Goal: Information Seeking & Learning: Learn about a topic

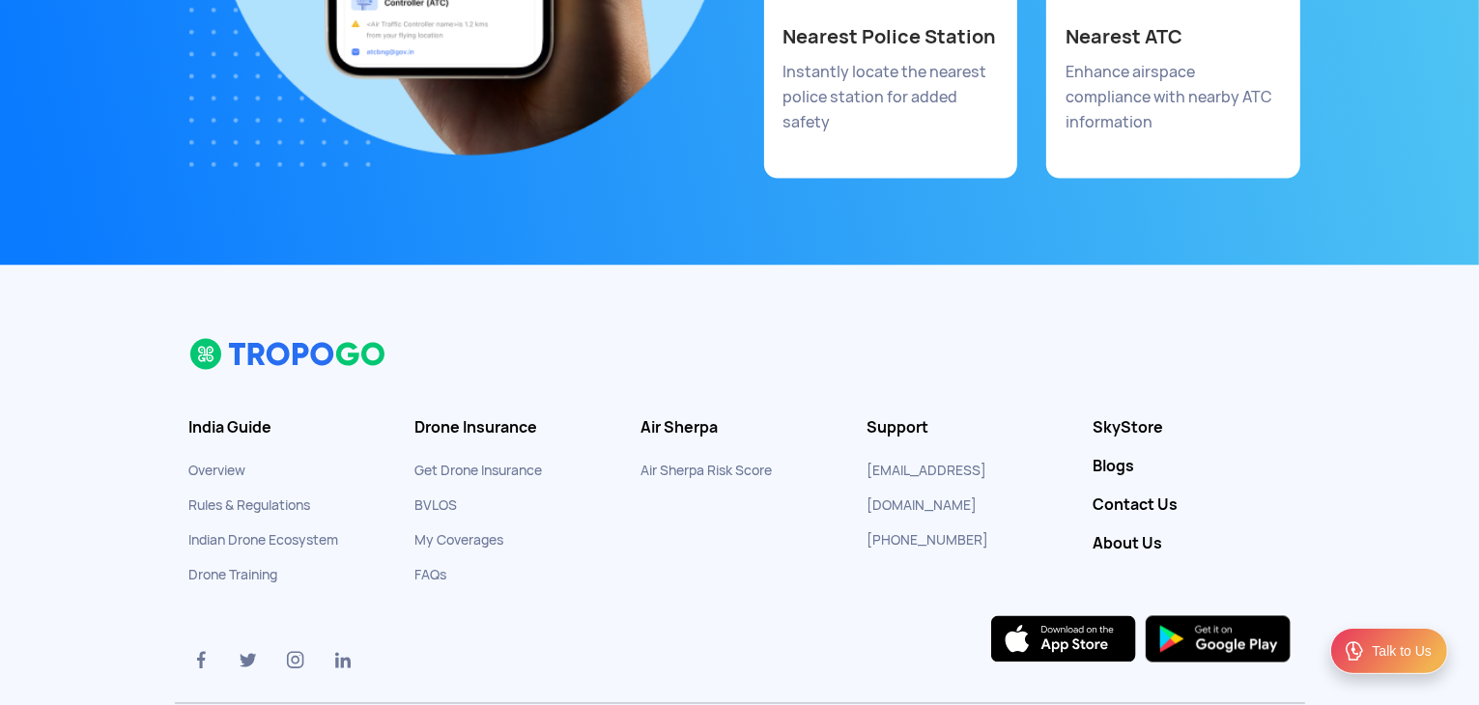
scroll to position [10755, 0]
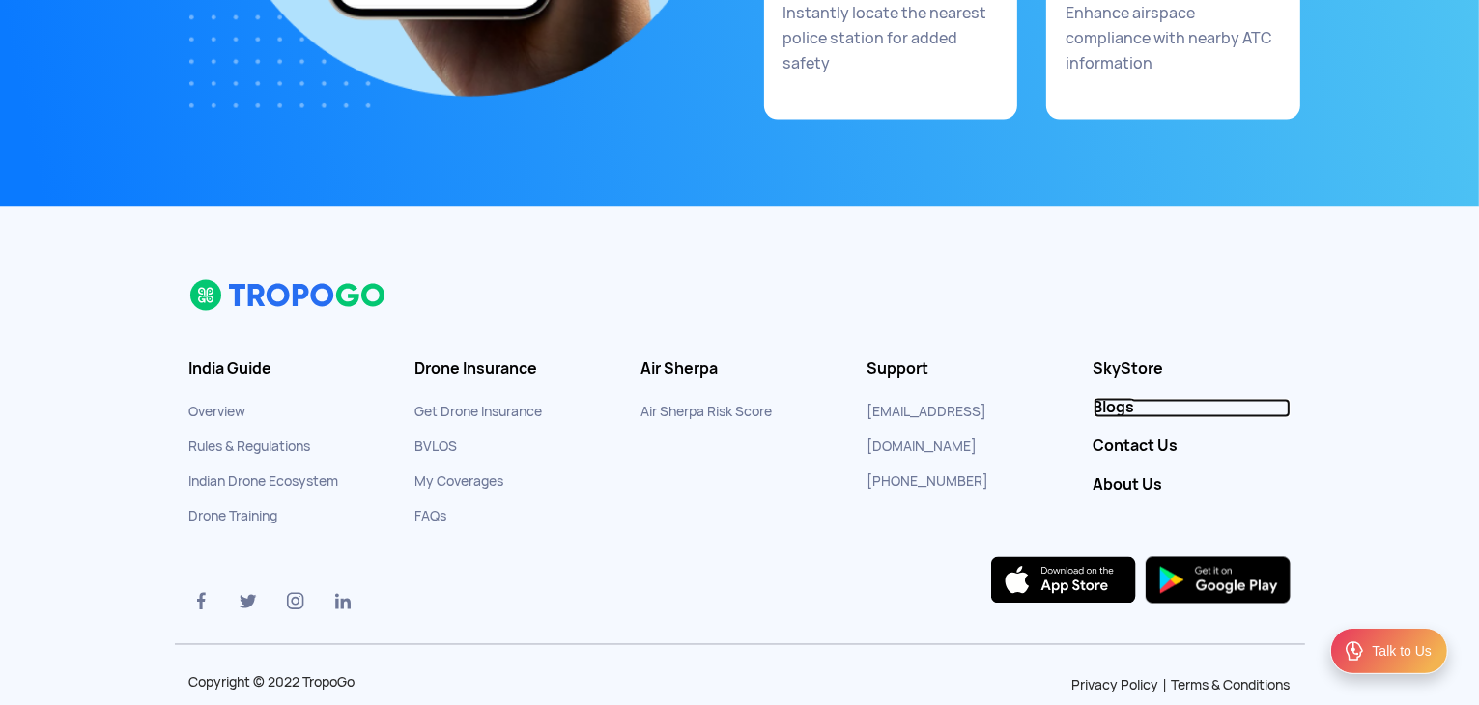
click at [1117, 399] on link "Blogs" at bounding box center [1192, 408] width 197 height 19
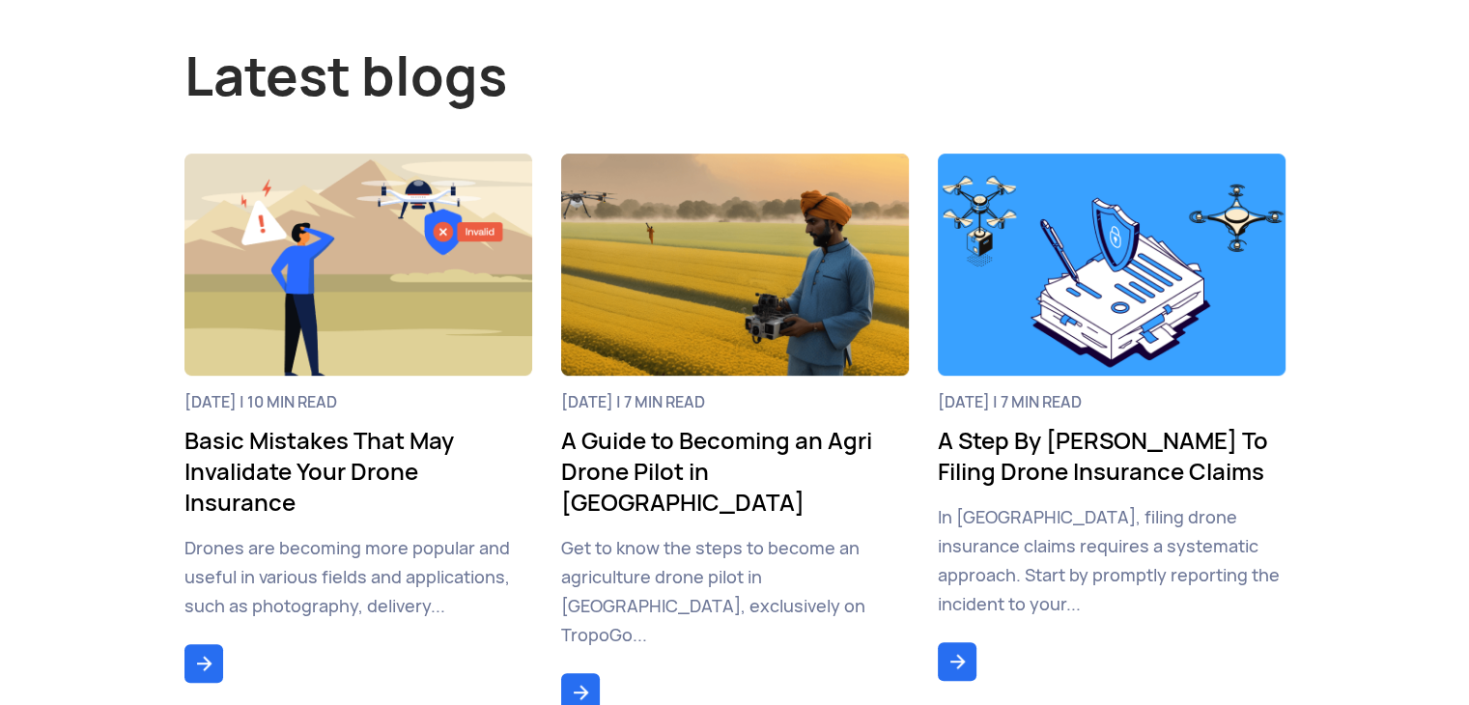
scroll to position [869, 0]
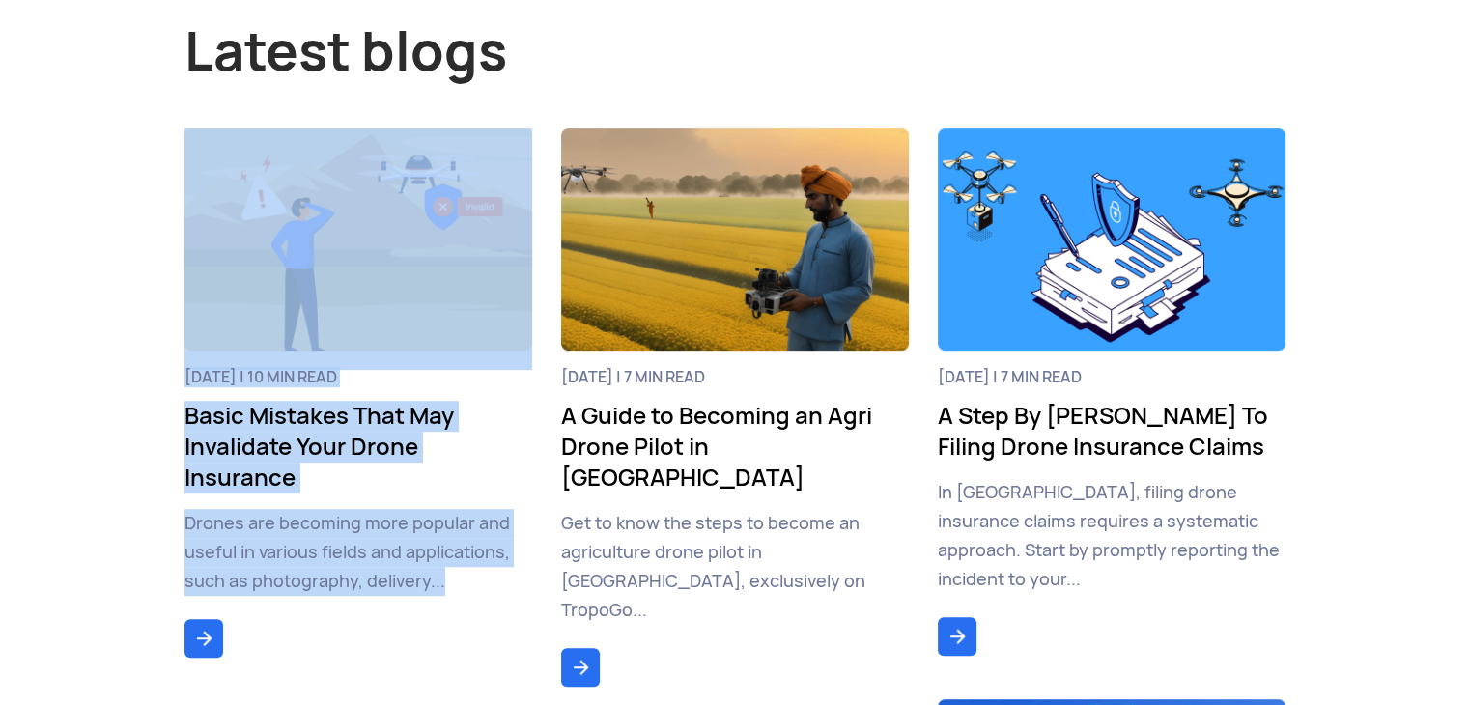
drag, startPoint x: 173, startPoint y: 422, endPoint x: 557, endPoint y: 431, distance: 384.6
click at [547, 443] on div "[DATE] | 7 min read A Guide to Becoming an Agri Drone Pilot in [GEOGRAPHIC_DATA…" at bounding box center [735, 409] width 377 height 563
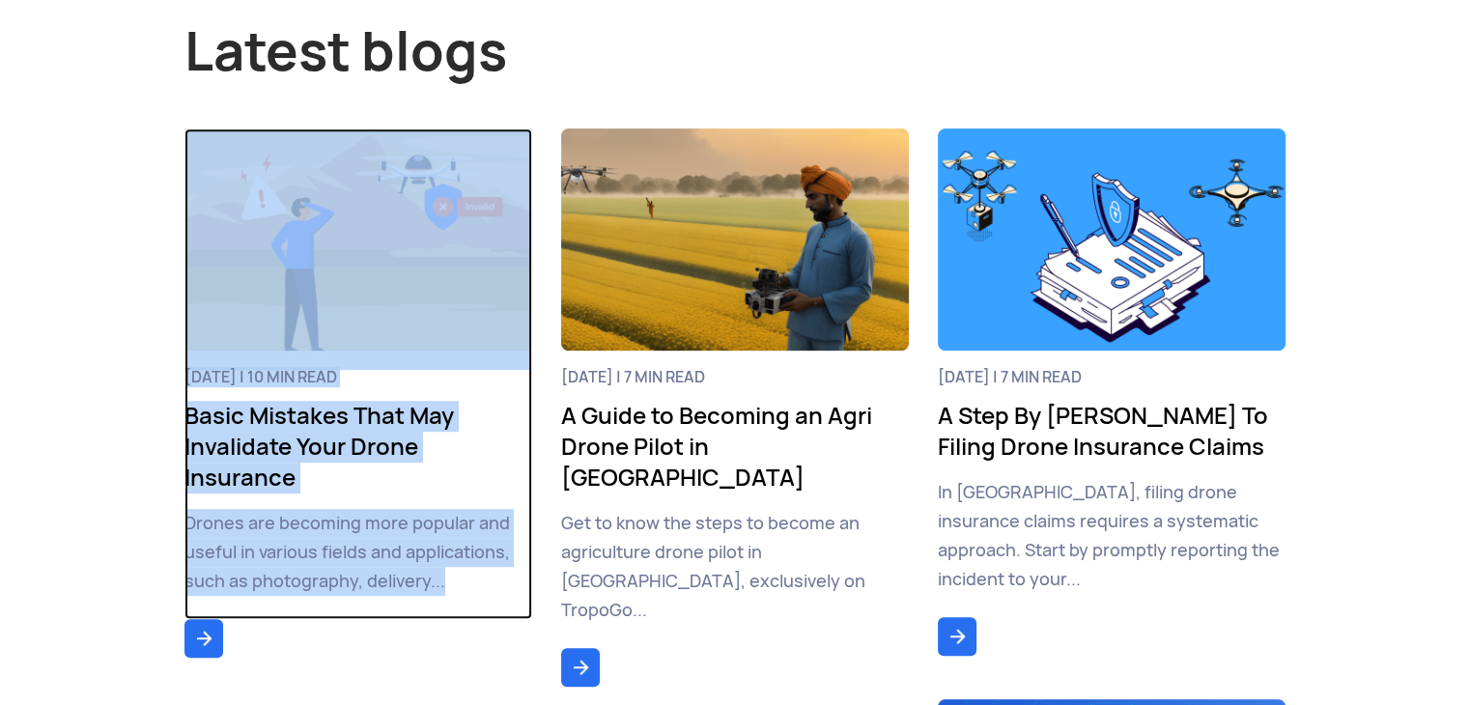
click at [530, 453] on h3 "Basic Mistakes That May Invalidate Your Drone Insurance" at bounding box center [359, 447] width 348 height 93
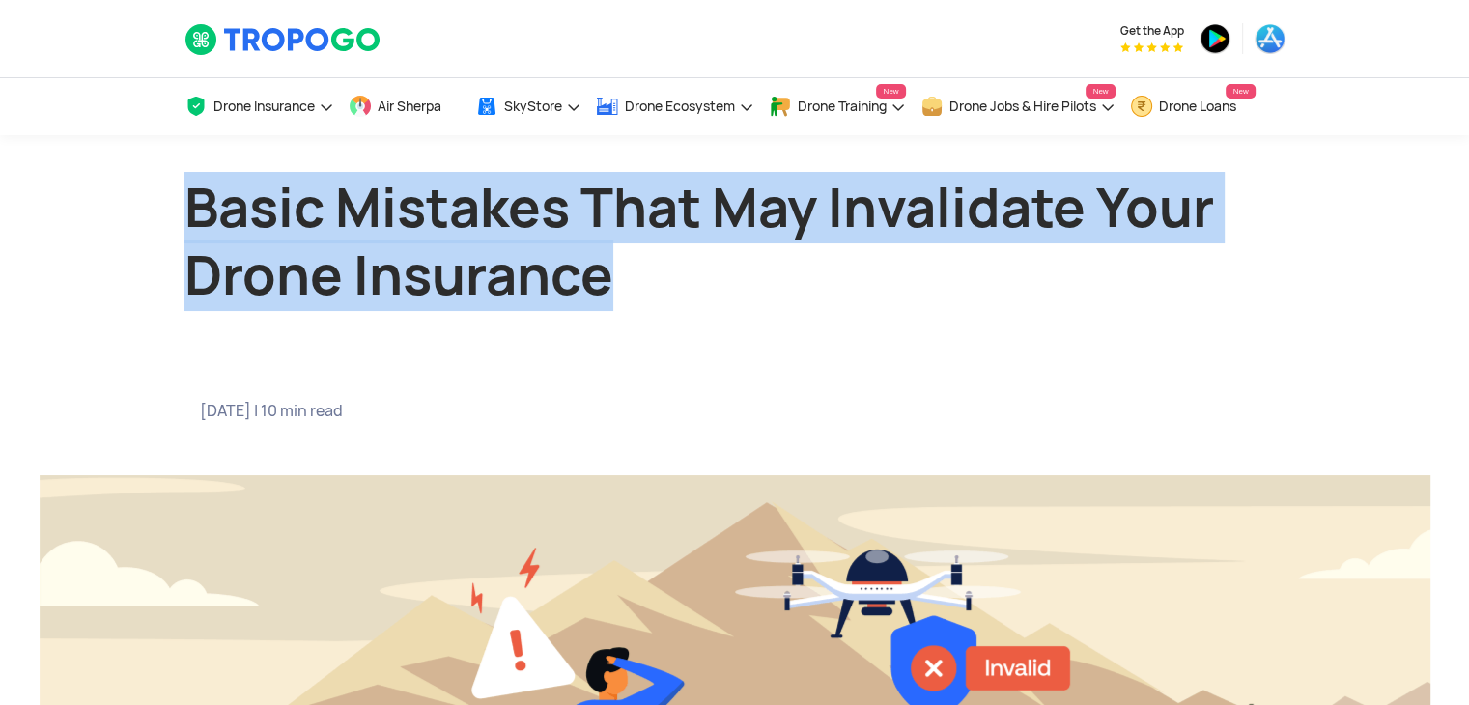
drag, startPoint x: 166, startPoint y: 209, endPoint x: 178, endPoint y: 225, distance: 20.1
click at [178, 225] on section "Basic Mistakes That May Invalidate Your Drone Insurance 4 Jan 2024 | 10 min read" at bounding box center [734, 595] width 1469 height 920
click at [64, 328] on section "Basic Mistakes That May Invalidate Your Drone Insurance 4 Jan 2024 | 10 min read" at bounding box center [734, 595] width 1469 height 920
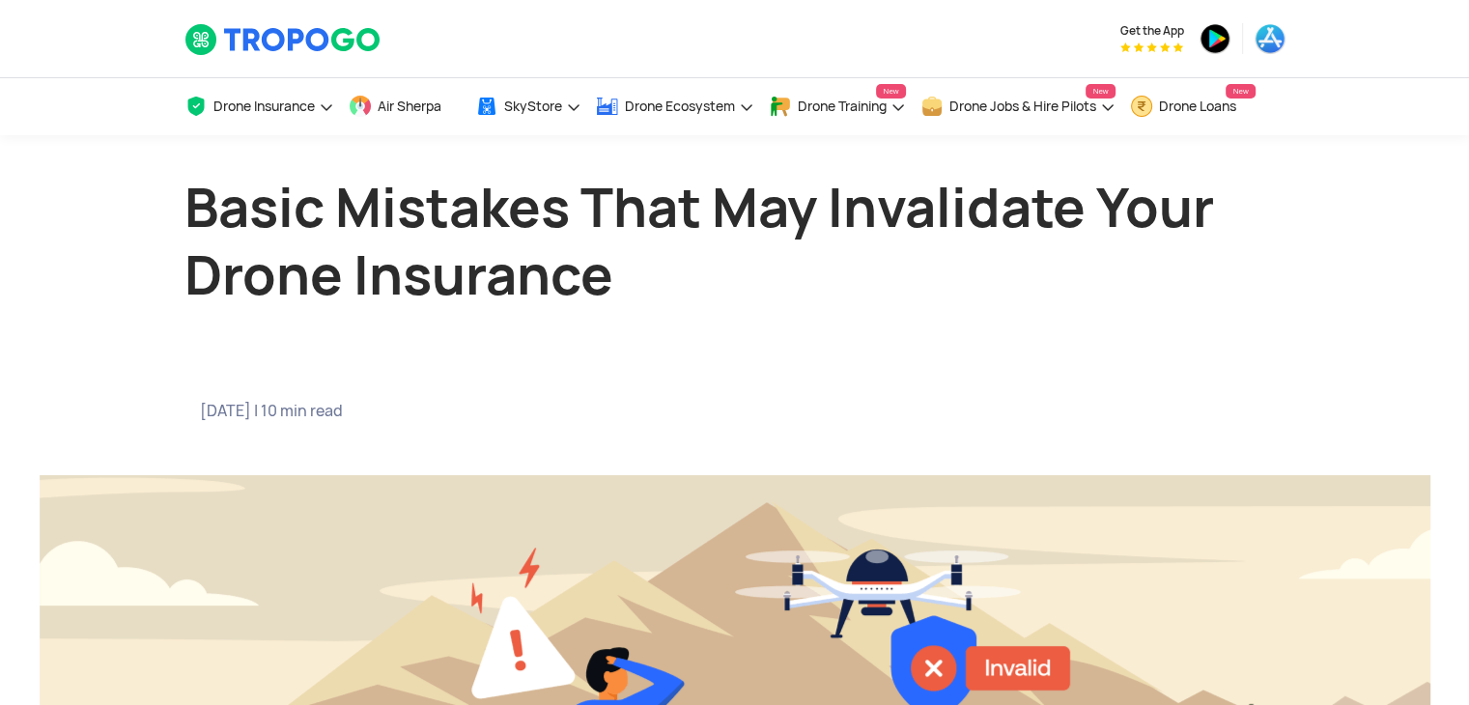
drag, startPoint x: 0, startPoint y: 480, endPoint x: 51, endPoint y: 295, distance: 192.4
